Goal: Information Seeking & Learning: Learn about a topic

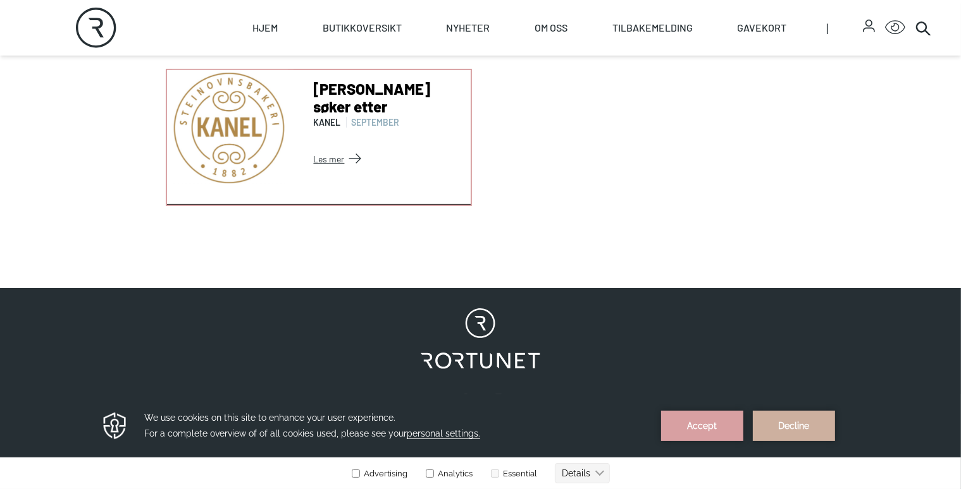
click at [333, 169] on link "Les mer" at bounding box center [390, 159] width 152 height 20
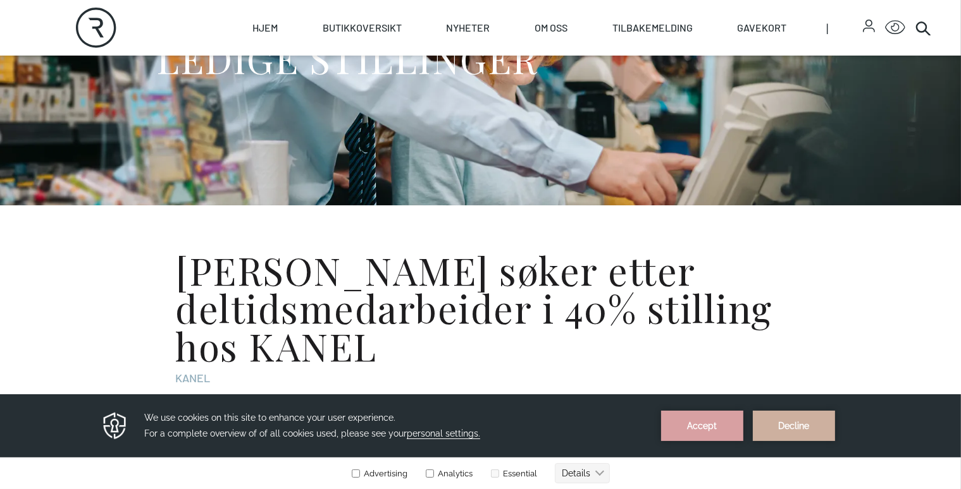
scroll to position [212, 0]
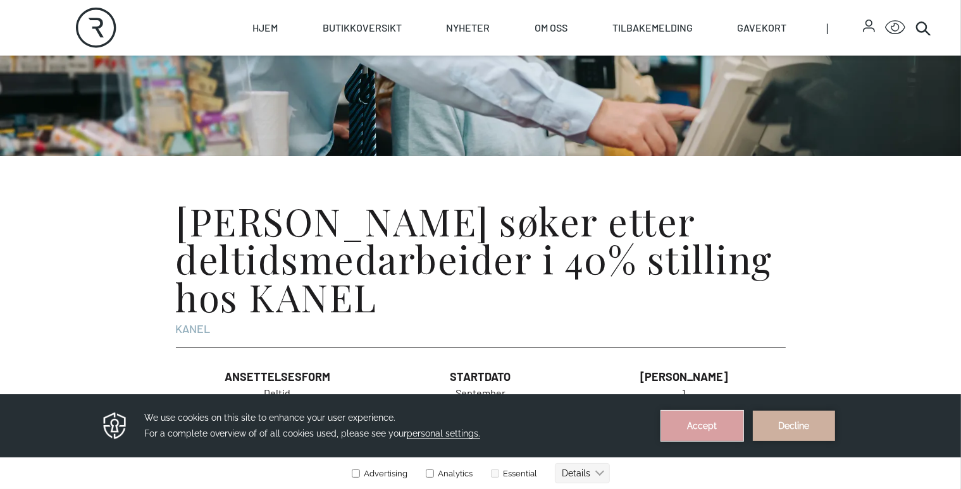
click at [718, 432] on button "Accept" at bounding box center [702, 425] width 82 height 30
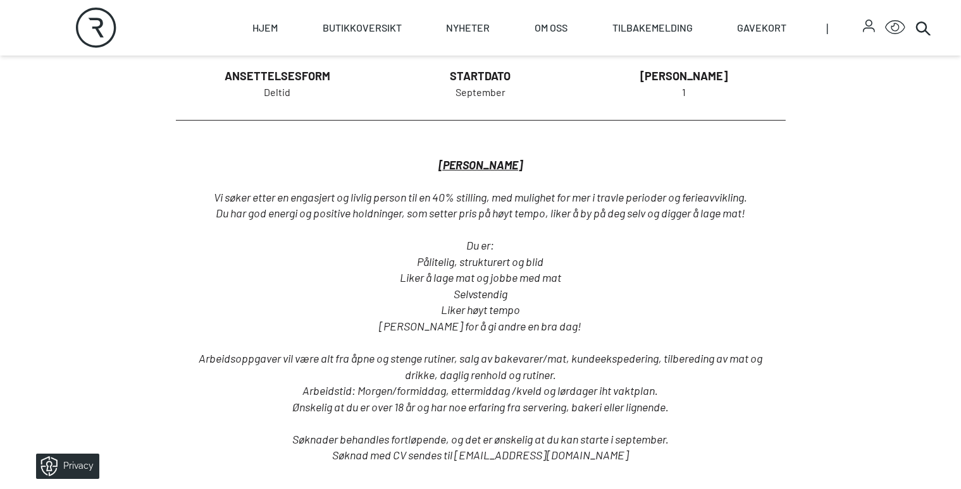
scroll to position [383, 0]
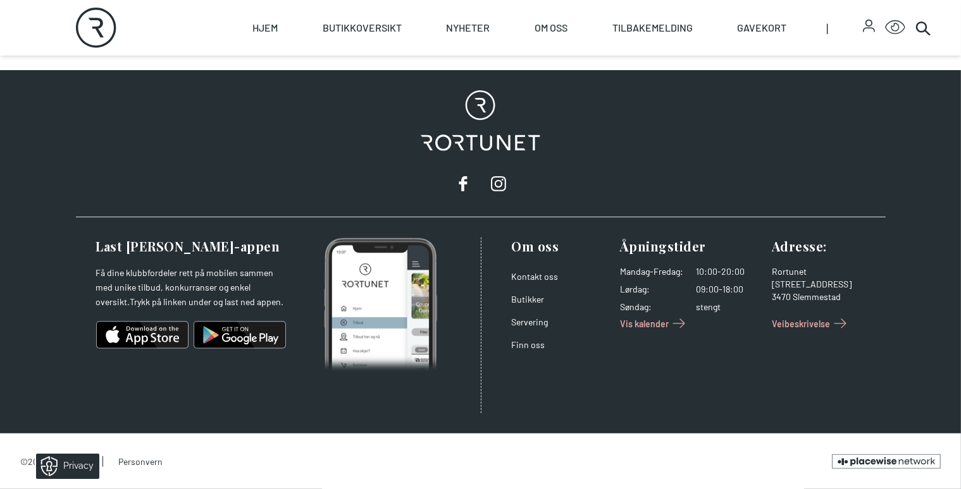
scroll to position [721, 0]
